Goal: Information Seeking & Learning: Find specific fact

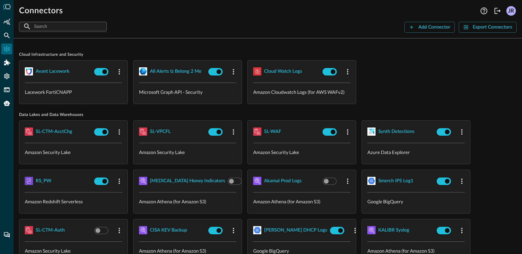
click at [406, 67] on div "Avant Lacework Lacework FortiCNAPP all alerts iz belong 2 me Microsoft Graph AP…" at bounding box center [268, 82] width 498 height 44
click at [9, 34] on icon "Federated Search" at bounding box center [6, 35] width 7 height 7
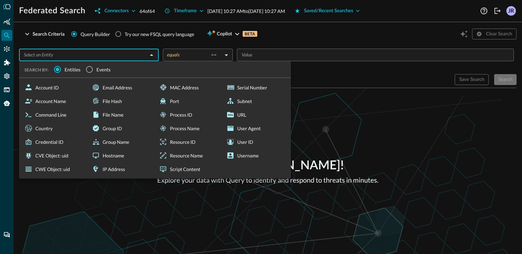
click at [104, 59] on input "text" at bounding box center [83, 55] width 124 height 9
click at [89, 69] on input "Events" at bounding box center [89, 69] width 14 height 14
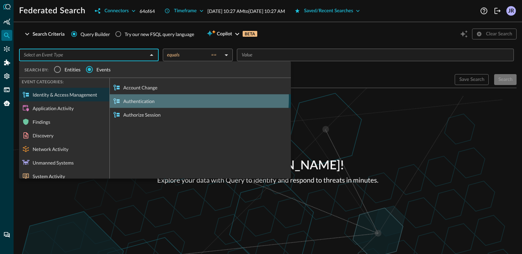
click at [140, 98] on div "Authentication" at bounding box center [200, 101] width 181 height 14
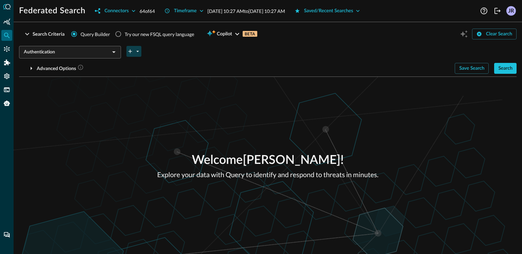
click at [133, 51] on button "plus-arrow-button" at bounding box center [134, 51] width 15 height 11
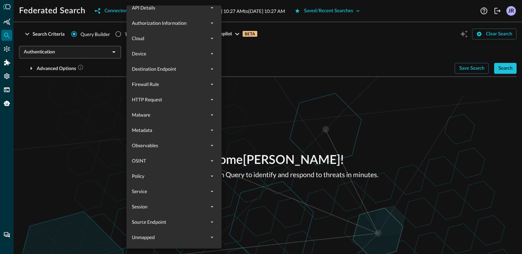
scroll to position [587, 0]
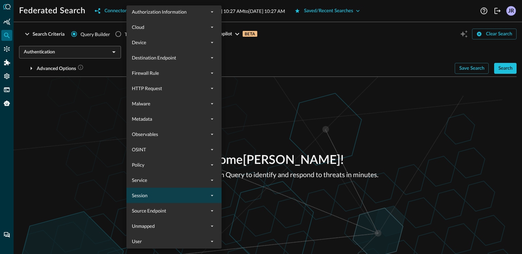
click at [183, 196] on span "Session" at bounding box center [170, 195] width 76 height 7
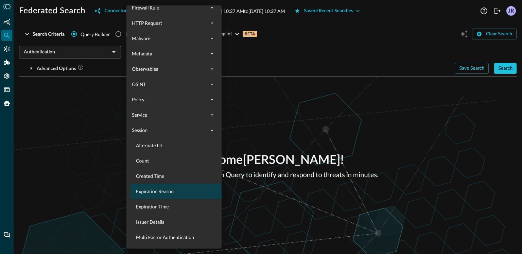
scroll to position [691, 0]
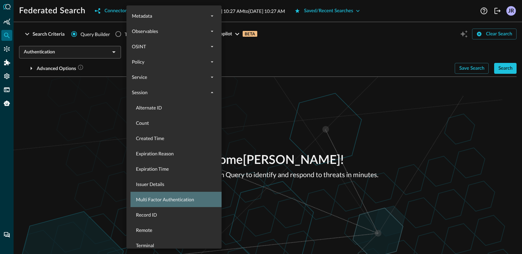
click at [181, 198] on span "Multi Factor Authentication" at bounding box center [178, 199] width 84 height 7
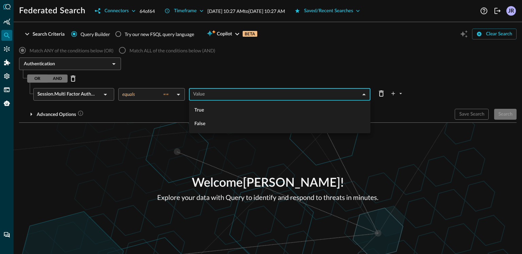
click at [248, 95] on body "Federated Search Connectors 64 of 64 Timeframe [DATE] 10:27 AM to [DATE] 10:27 …" at bounding box center [261, 127] width 522 height 254
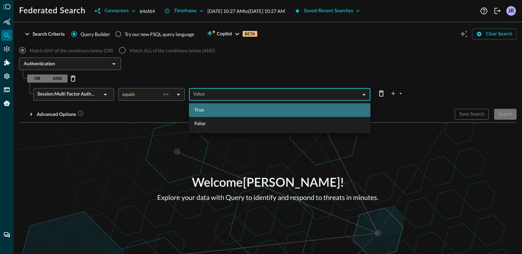
click at [208, 111] on li "True" at bounding box center [280, 110] width 182 height 14
type input "true"
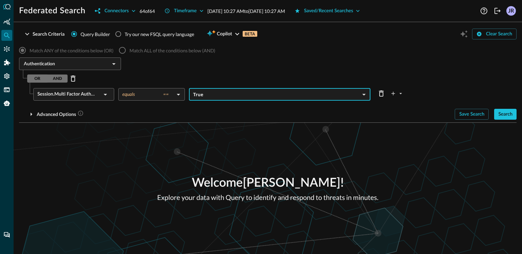
click at [61, 78] on div "OR AND" at bounding box center [47, 78] width 40 height 8
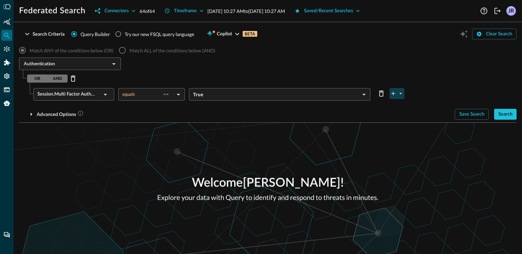
click at [404, 97] on button "plus-arrow-button" at bounding box center [397, 93] width 15 height 11
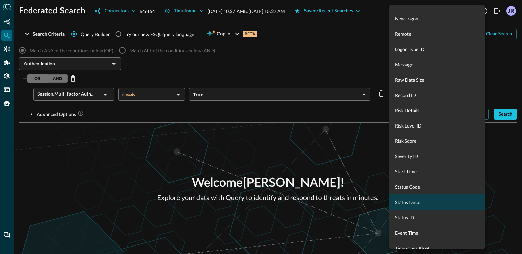
scroll to position [290, 0]
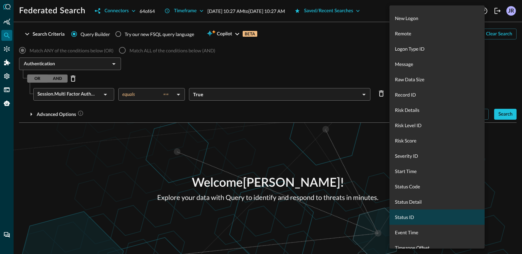
click at [430, 215] on span "Status ID" at bounding box center [437, 217] width 84 height 7
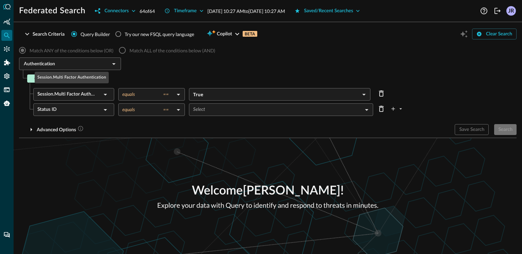
click at [148, 79] on div "OR AND" at bounding box center [272, 78] width 490 height 11
click at [59, 79] on button "AND" at bounding box center [57, 78] width 20 height 8
click at [245, 115] on body "Federated Search Connectors 64 of 64 Timeframe [DATE] 10:27 AM to [DATE] 10:27 …" at bounding box center [261, 127] width 522 height 254
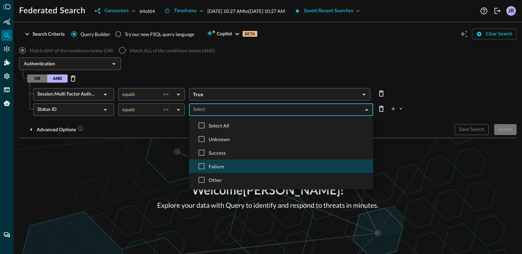
click at [236, 166] on span "Failure" at bounding box center [288, 166] width 159 height 7
type input "FAILURE"
checkbox input "true"
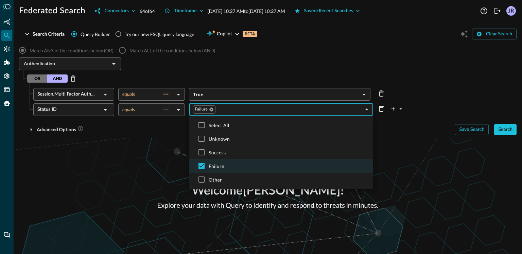
click at [104, 151] on div at bounding box center [261, 127] width 522 height 254
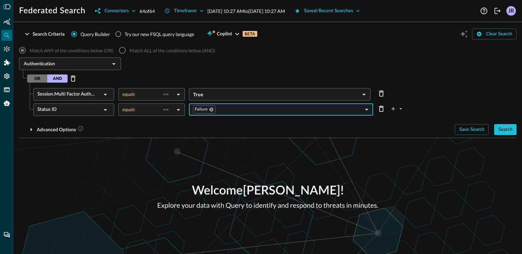
click at [513, 132] on button "Search" at bounding box center [506, 129] width 22 height 11
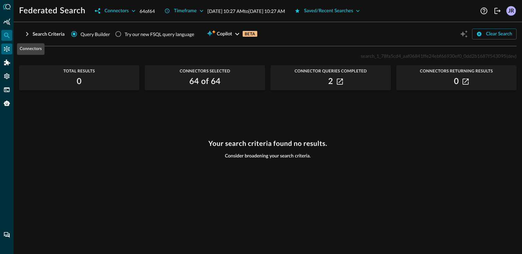
click at [4, 48] on icon "Connectors" at bounding box center [6, 49] width 7 height 7
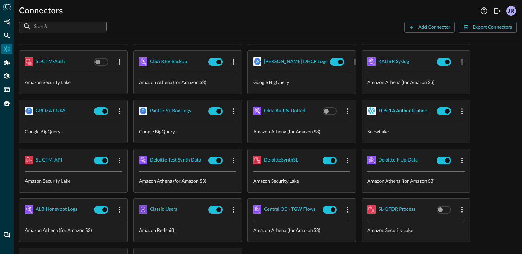
scroll to position [166, 0]
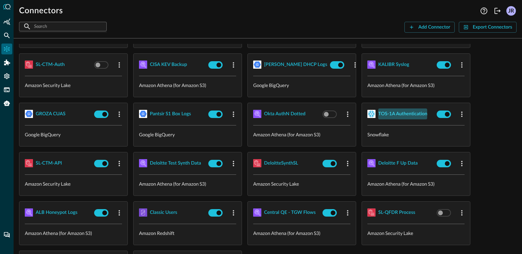
click at [411, 110] on div "TOS-1A Authentication" at bounding box center [403, 114] width 49 height 9
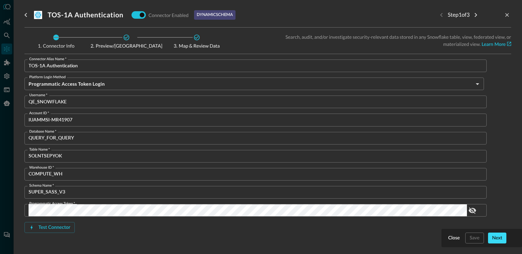
click at [494, 238] on div "Next" at bounding box center [498, 238] width 10 height 9
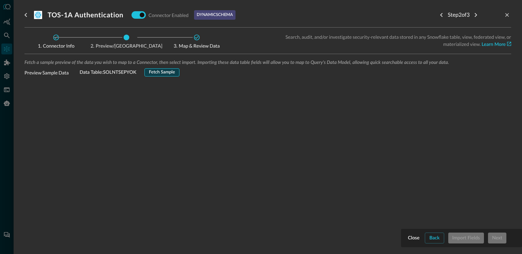
click at [159, 69] on div "Fetch Sample" at bounding box center [162, 73] width 26 height 8
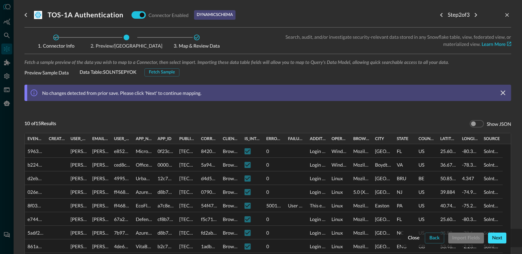
click at [499, 242] on div "Next" at bounding box center [498, 238] width 10 height 9
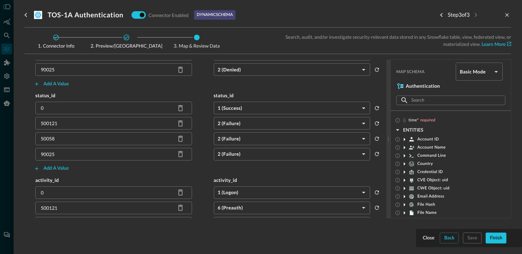
scroll to position [276, 0]
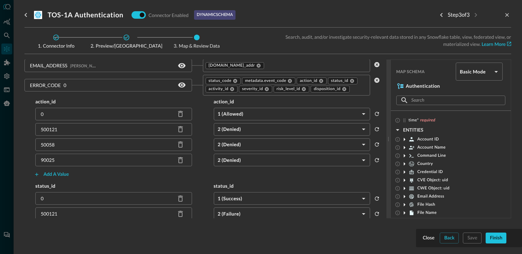
click at [475, 73] on body "Connectors Help Logout JR ​ ​ Add Connector Export Connectors Cloud Infrastruct…" at bounding box center [261, 127] width 522 height 254
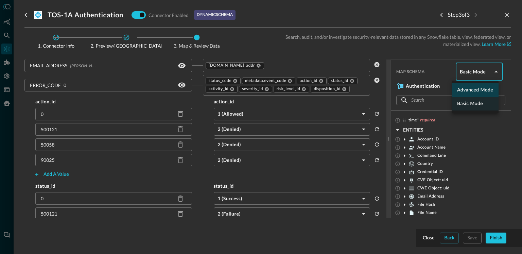
click at [479, 93] on li "Advanced Mode" at bounding box center [475, 90] width 47 height 14
type input "advanced"
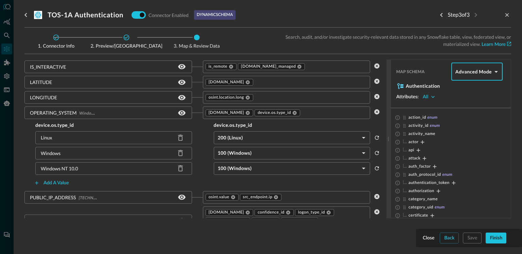
scroll to position [853, 0]
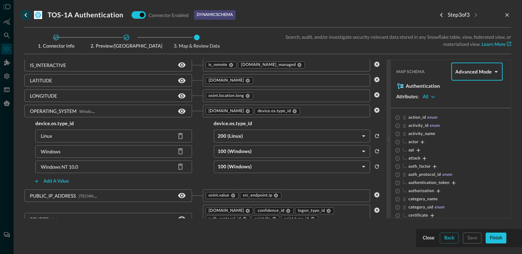
click at [27, 17] on icon "go back" at bounding box center [26, 15] width 8 height 8
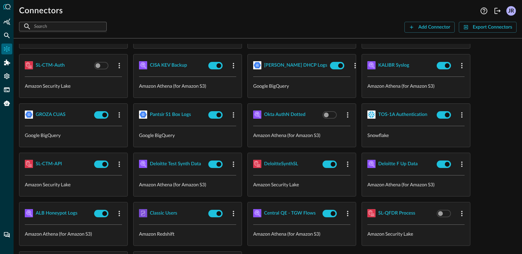
scroll to position [165, 0]
click at [413, 114] on div "TOS-1A Authentication" at bounding box center [403, 115] width 49 height 9
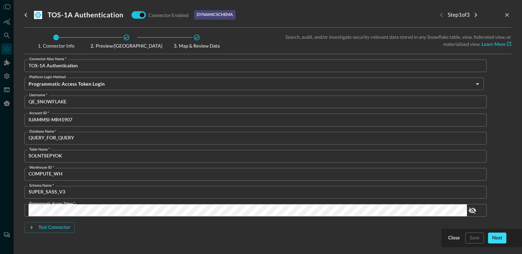
click at [501, 241] on div "Next" at bounding box center [498, 238] width 10 height 9
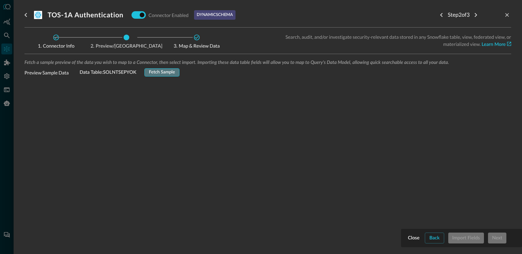
click at [155, 70] on div "Fetch Sample" at bounding box center [162, 73] width 26 height 8
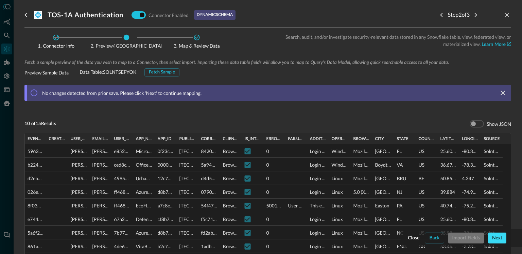
click at [499, 241] on div "Next" at bounding box center [498, 238] width 10 height 9
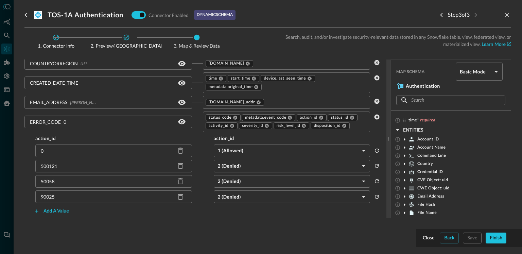
scroll to position [250, 0]
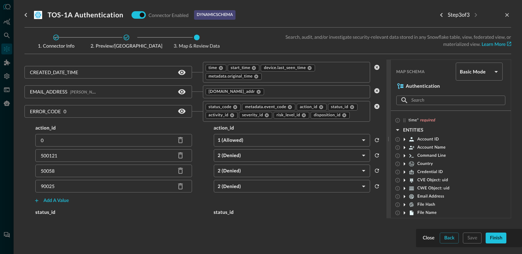
click at [8, 37] on div at bounding box center [261, 127] width 522 height 254
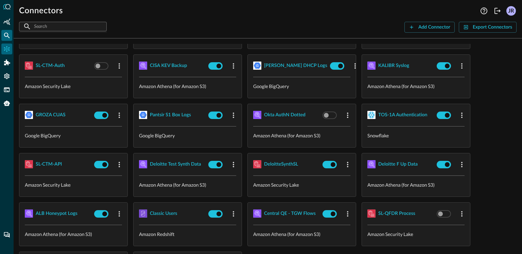
click at [11, 35] on div "Federated Search" at bounding box center [6, 35] width 11 height 11
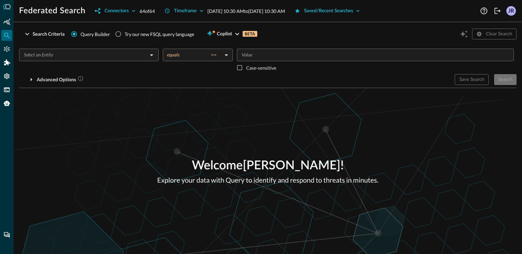
click at [86, 55] on input "text" at bounding box center [83, 55] width 124 height 9
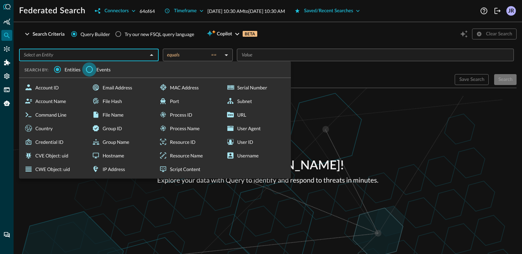
click at [96, 69] on input "Events" at bounding box center [89, 69] width 14 height 14
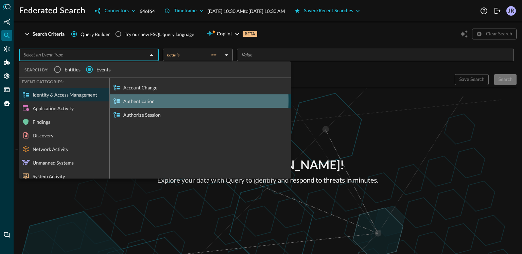
click at [154, 101] on div "Authentication" at bounding box center [200, 101] width 181 height 14
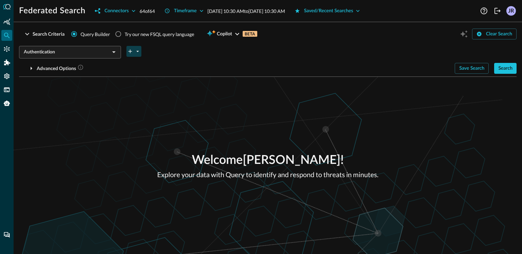
click at [128, 48] on icon "plus-arrow-button" at bounding box center [130, 51] width 6 height 6
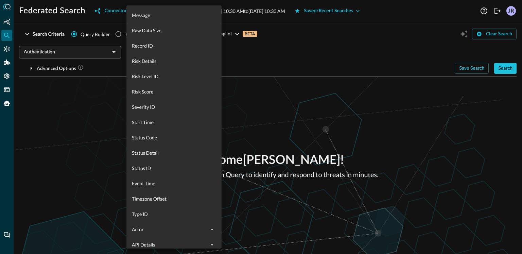
scroll to position [348, 0]
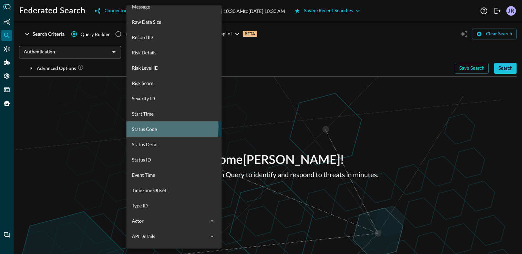
click at [152, 127] on span "Status Code" at bounding box center [174, 129] width 84 height 7
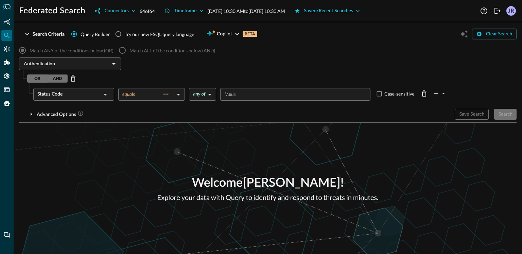
click at [246, 96] on input "Value" at bounding box center [294, 94] width 145 height 9
click at [224, 151] on div "Welcome [PERSON_NAME] ! Explore your data with Query to identify and respond to…" at bounding box center [268, 188] width 509 height 131
click at [508, 110] on button "Search" at bounding box center [506, 114] width 22 height 11
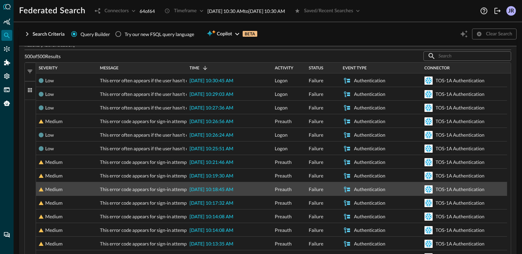
scroll to position [62, 0]
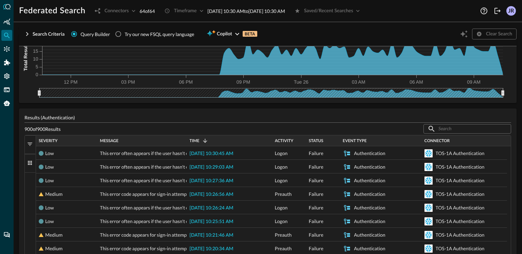
click at [70, 137] on div "Severity" at bounding box center [67, 140] width 56 height 7
click at [70, 137] on div "Severity 1" at bounding box center [67, 140] width 56 height 7
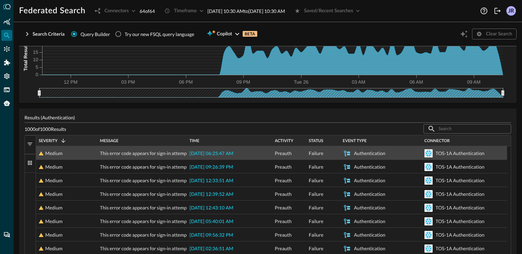
click at [222, 152] on span "[DATE] 06:25:47 AM" at bounding box center [212, 153] width 44 height 5
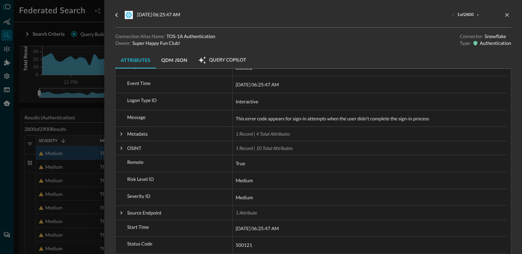
scroll to position [171, 0]
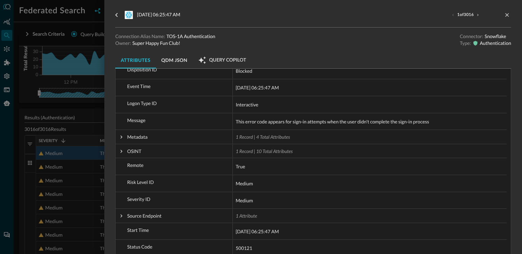
click at [58, 149] on div at bounding box center [261, 127] width 522 height 254
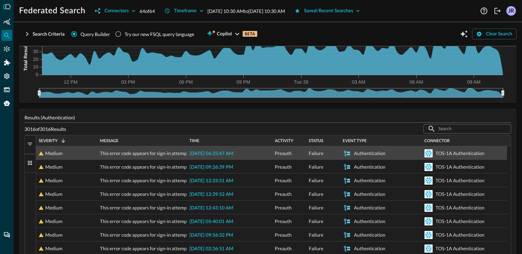
click at [223, 151] on span "[DATE] 06:25:47 AM" at bounding box center [212, 153] width 44 height 5
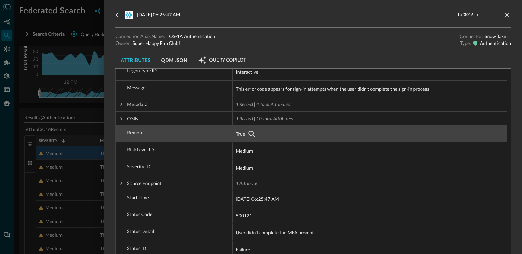
scroll to position [252, 0]
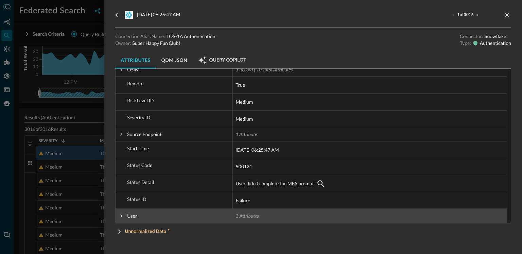
click at [118, 216] on span at bounding box center [121, 216] width 6 height 6
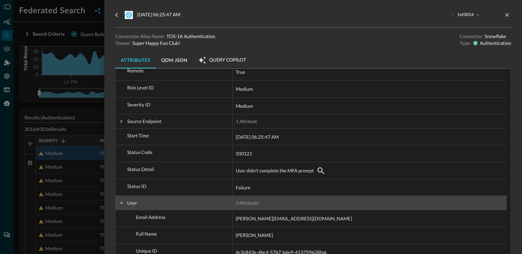
scroll to position [293, 0]
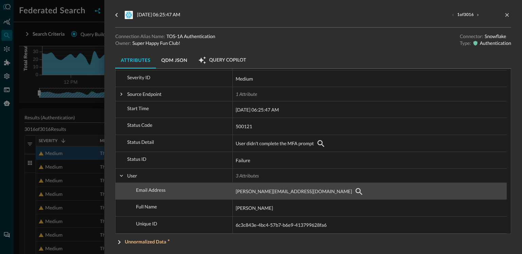
click at [288, 192] on span "[PERSON_NAME][EMAIL_ADDRESS][DOMAIN_NAME]" at bounding box center [294, 191] width 116 height 8
click at [394, 193] on div "[PERSON_NAME][EMAIL_ADDRESS][DOMAIN_NAME]" at bounding box center [370, 191] width 269 height 11
click at [435, 190] on div "[PERSON_NAME][EMAIL_ADDRESS][DOMAIN_NAME]" at bounding box center [370, 191] width 269 height 11
click at [443, 190] on div "[PERSON_NAME][EMAIL_ADDRESS][DOMAIN_NAME]" at bounding box center [370, 191] width 269 height 11
click at [452, 189] on div "[PERSON_NAME][EMAIL_ADDRESS][DOMAIN_NAME]" at bounding box center [370, 191] width 269 height 11
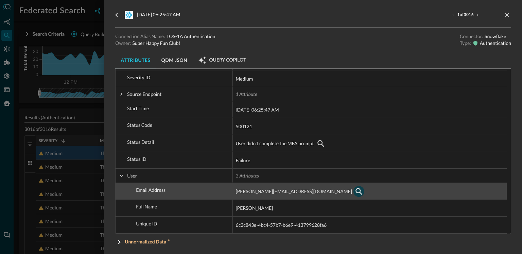
click at [361, 192] on icon "button" at bounding box center [359, 191] width 8 height 8
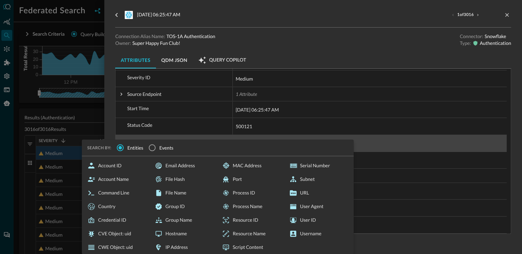
click at [389, 144] on div "User didn't complete the MFA prompt" at bounding box center [370, 143] width 269 height 11
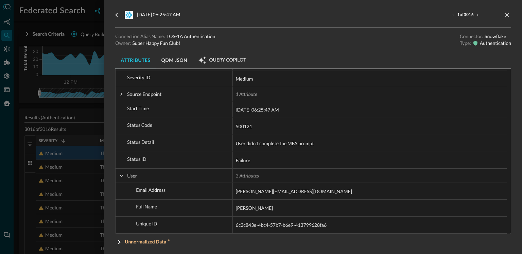
click at [71, 156] on div at bounding box center [261, 127] width 522 height 254
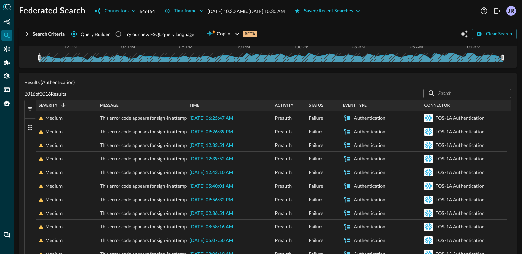
scroll to position [96, 0]
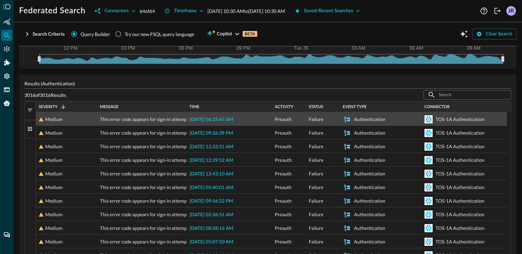
click at [213, 119] on span "[DATE] 06:25:47 AM" at bounding box center [212, 119] width 44 height 5
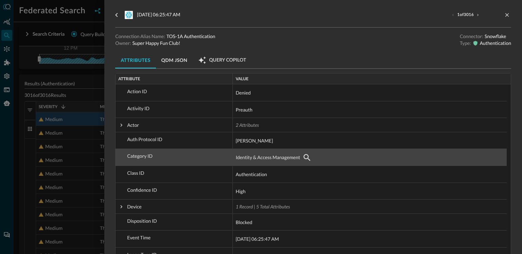
scroll to position [25, 0]
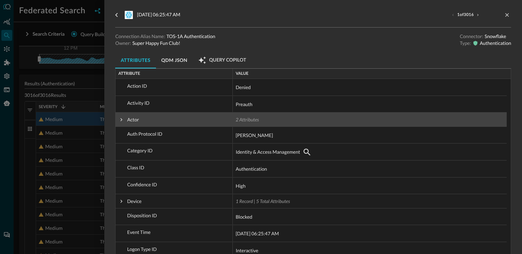
click at [123, 119] on span at bounding box center [121, 120] width 6 height 6
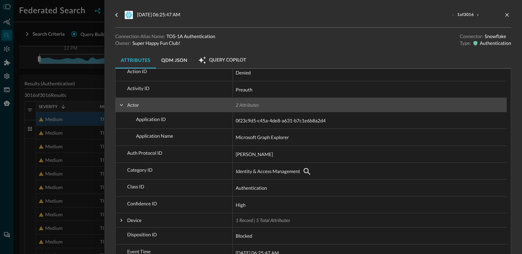
scroll to position [40, 0]
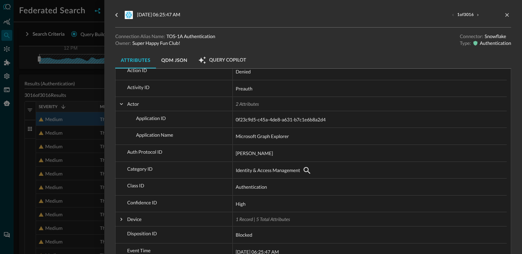
click at [72, 119] on div at bounding box center [261, 127] width 522 height 254
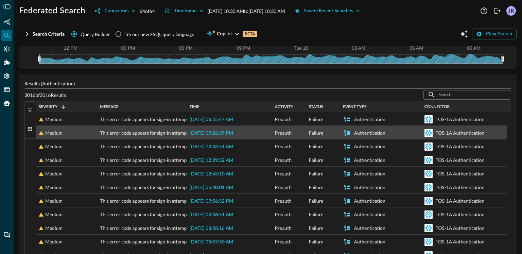
click at [209, 132] on span "[DATE] 09:26:39 PM" at bounding box center [212, 133] width 44 height 5
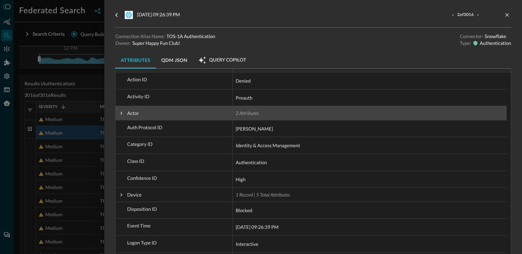
scroll to position [34, 0]
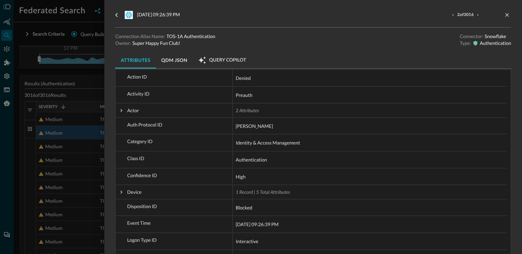
click at [80, 72] on div at bounding box center [261, 127] width 522 height 254
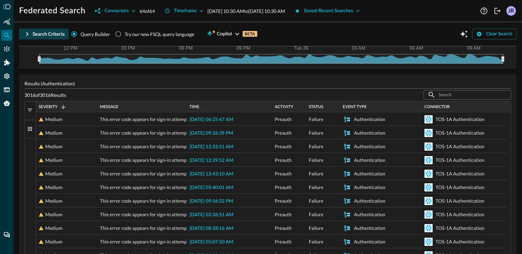
click at [29, 31] on icon "button" at bounding box center [27, 34] width 8 height 8
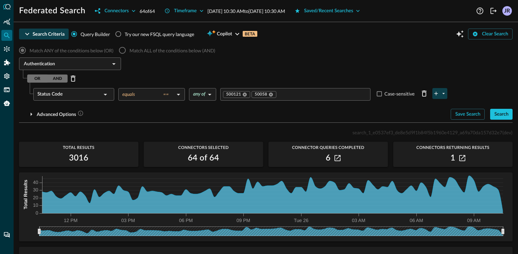
click at [442, 95] on icon "plus-arrow-button" at bounding box center [444, 93] width 6 height 6
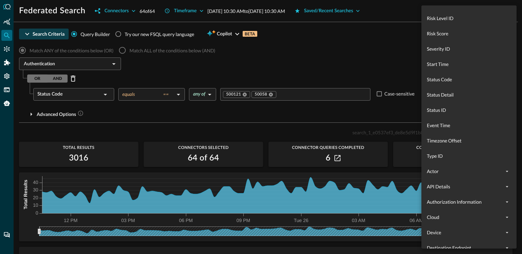
scroll to position [520, 0]
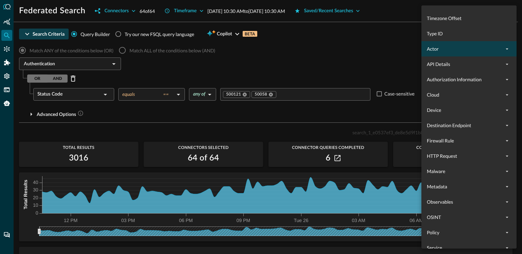
click at [486, 51] on span "Actor" at bounding box center [465, 48] width 76 height 7
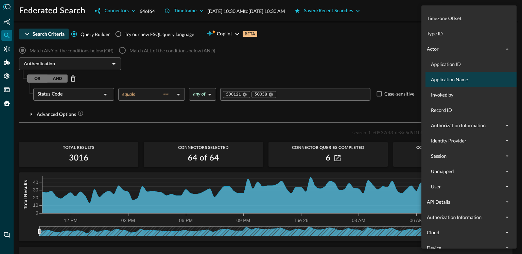
click at [469, 82] on span "Application Name" at bounding box center [473, 79] width 84 height 7
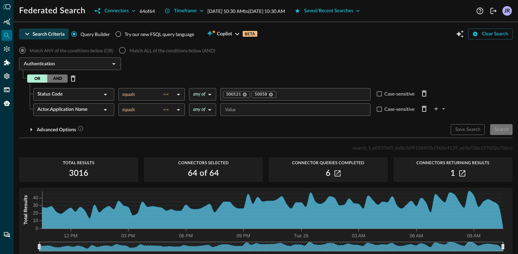
click at [234, 109] on input "Value" at bounding box center [294, 109] width 145 height 9
click at [57, 80] on button "AND" at bounding box center [57, 78] width 20 height 8
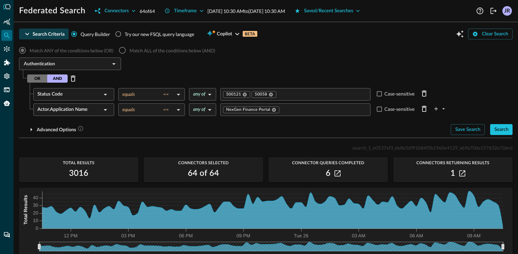
click at [213, 69] on div "Authentication ​" at bounding box center [266, 64] width 494 height 14
click at [503, 133] on div "Search" at bounding box center [502, 130] width 14 height 9
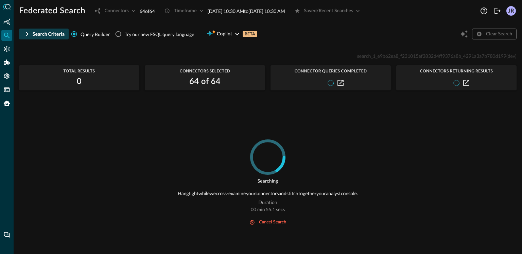
drag, startPoint x: 212, startPoint y: 165, endPoint x: 249, endPoint y: 199, distance: 50.1
click at [212, 165] on div "Searching Hang tight while we cross-examine your connectors and stitch together…" at bounding box center [268, 192] width 498 height 106
click at [264, 222] on div "cancel search" at bounding box center [272, 223] width 27 height 8
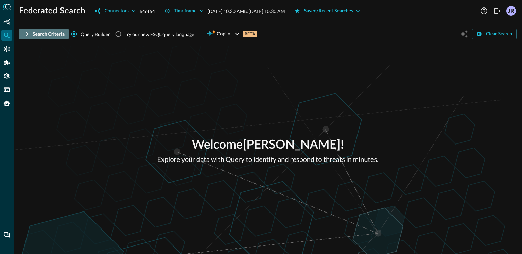
click at [33, 33] on div "Search Criteria" at bounding box center [49, 34] width 32 height 9
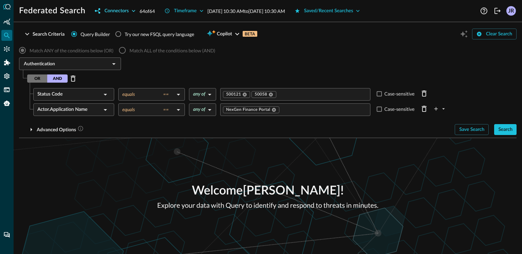
click at [114, 13] on div "Connectors" at bounding box center [116, 11] width 24 height 9
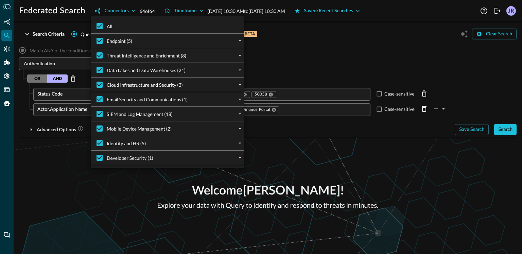
click at [108, 25] on span "All" at bounding box center [110, 26] width 6 height 7
click at [107, 25] on input "All" at bounding box center [100, 26] width 14 height 14
checkbox input "false"
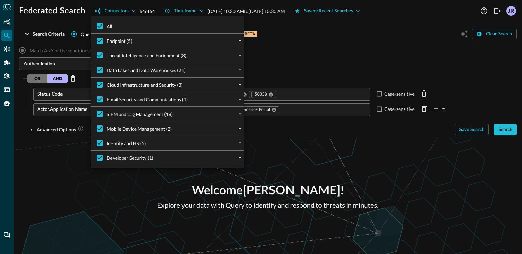
checkbox input "false"
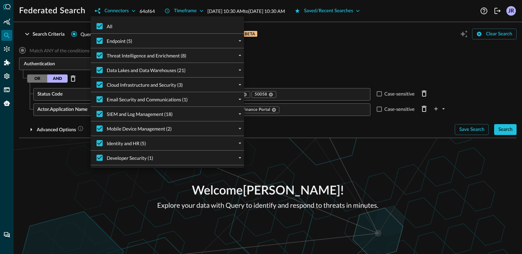
checkbox input "false"
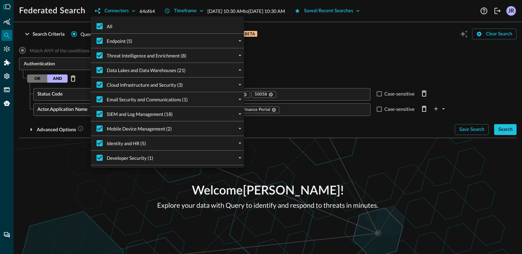
checkbox input "false"
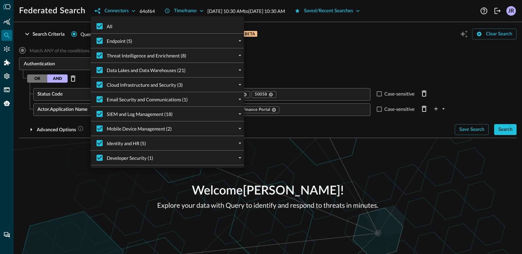
checkbox input "false"
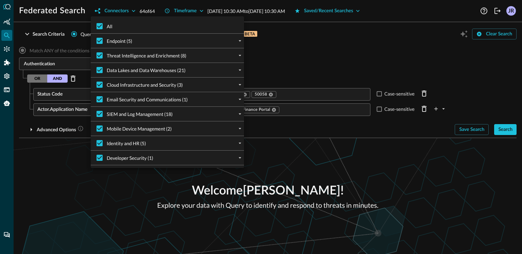
checkbox input "false"
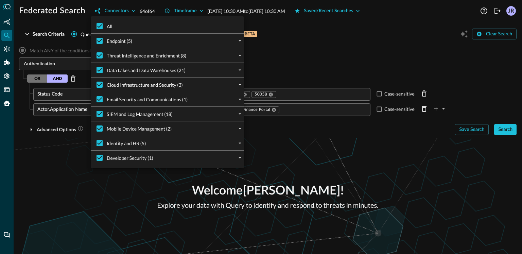
checkbox input "false"
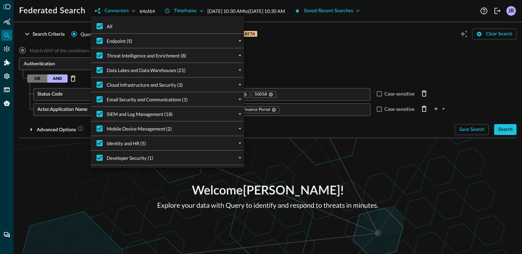
checkbox input "false"
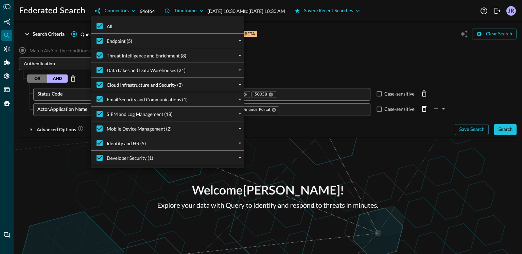
checkbox input "false"
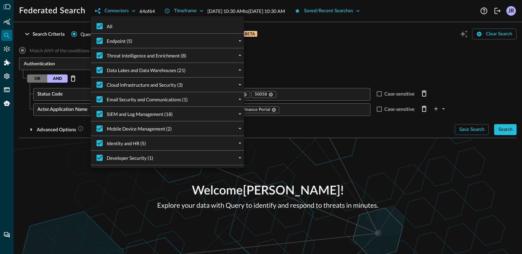
checkbox input "false"
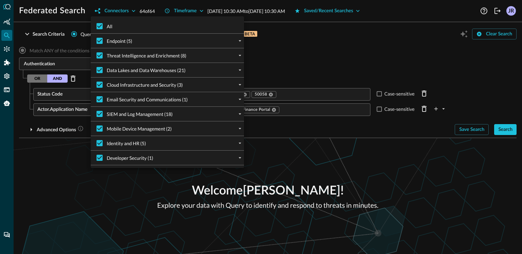
checkbox input "false"
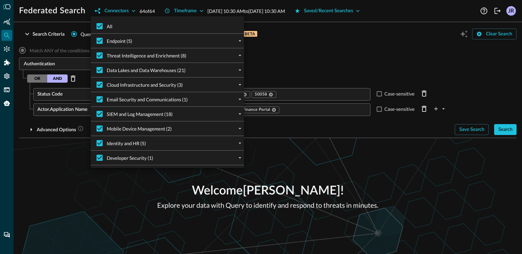
checkbox input "false"
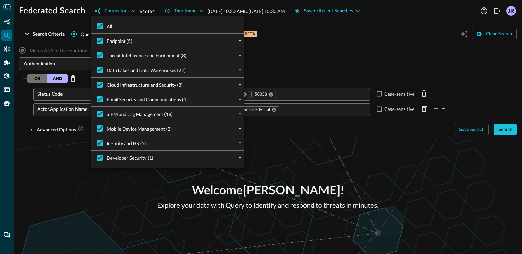
checkbox input "false"
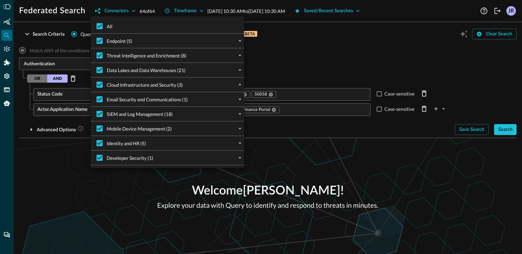
checkbox input "false"
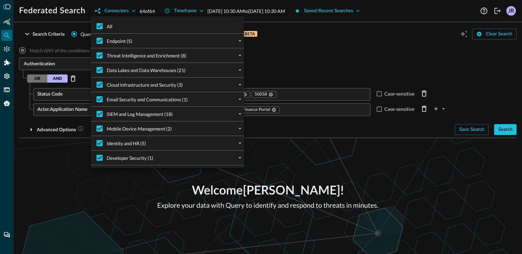
checkbox input "false"
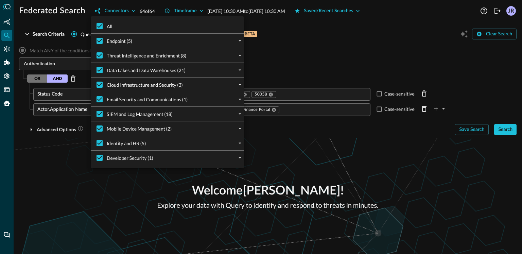
checkbox input "false"
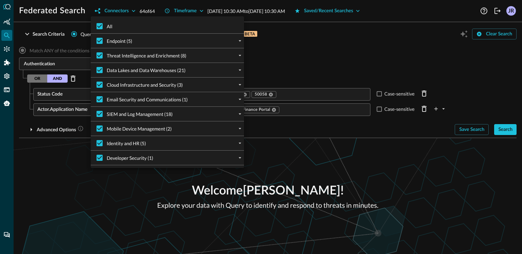
checkbox input "false"
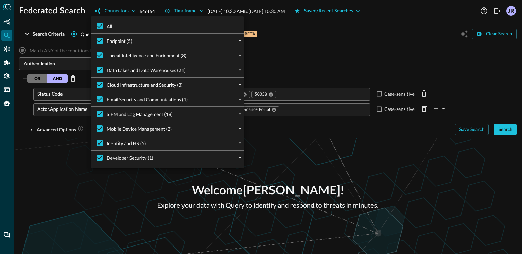
checkbox input "false"
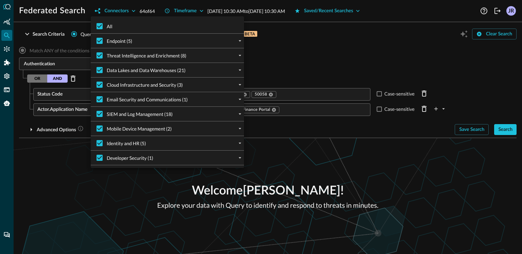
checkbox input "false"
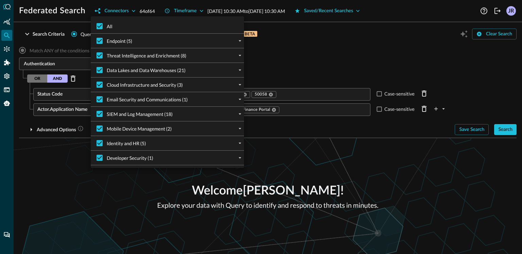
checkbox input "false"
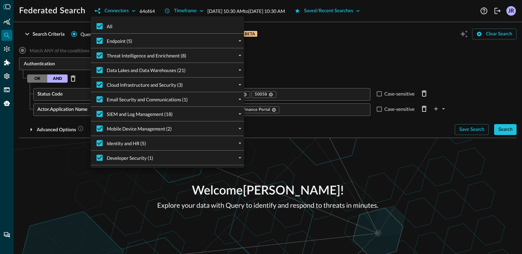
checkbox input "false"
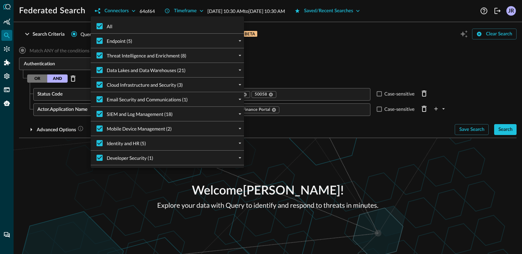
checkbox input "false"
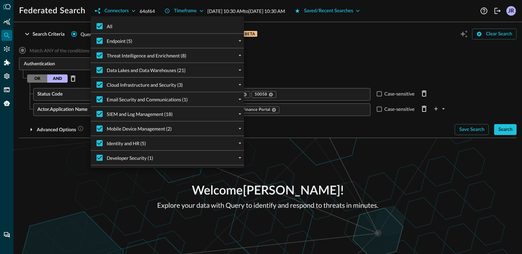
checkbox input "false"
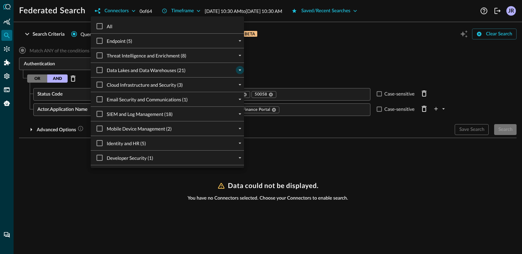
click at [242, 70] on icon "expand" at bounding box center [240, 70] width 6 height 6
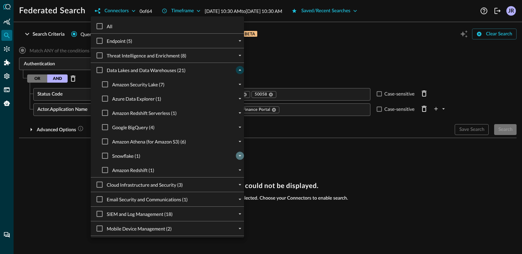
click at [242, 156] on icon "expand" at bounding box center [240, 156] width 6 height 6
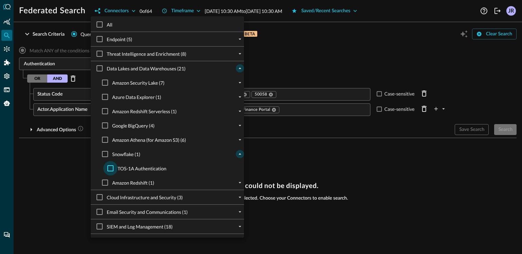
scroll to position [2, 0]
click at [110, 168] on input "TOS-1A Authentication" at bounding box center [110, 168] width 14 height 14
checkbox input "true"
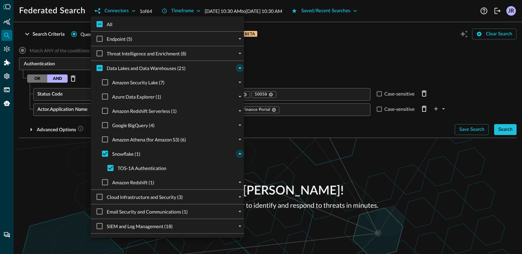
click at [53, 168] on div at bounding box center [261, 127] width 522 height 254
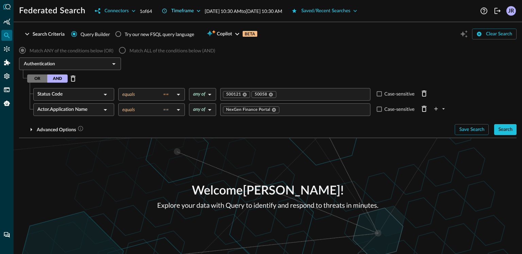
click at [188, 9] on div "Timeframe" at bounding box center [182, 11] width 23 height 9
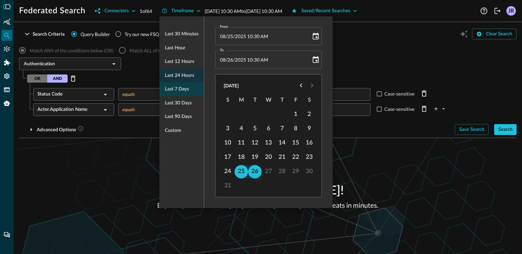
click at [182, 85] on span "Last 7 days" at bounding box center [177, 89] width 24 height 9
type input "[DATE] 10:34 AM"
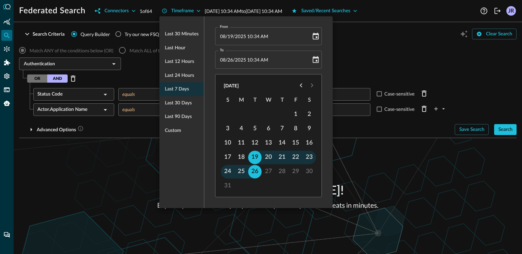
click at [118, 151] on div at bounding box center [261, 127] width 522 height 254
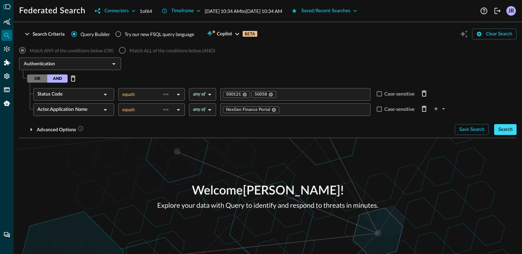
click at [508, 129] on div "Search" at bounding box center [506, 130] width 14 height 9
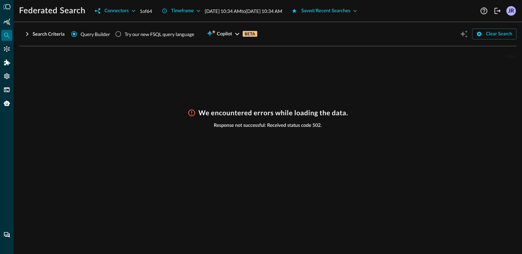
click at [25, 35] on icon "button" at bounding box center [27, 34] width 8 height 8
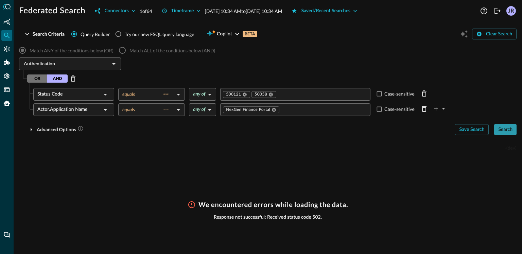
click at [504, 127] on div "Search" at bounding box center [506, 130] width 14 height 9
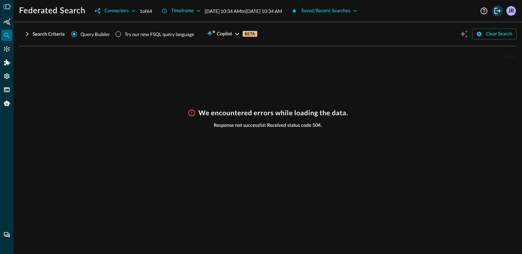
click at [497, 13] on icon "Logout" at bounding box center [498, 11] width 8 height 8
